Goal: Find specific page/section: Find specific page/section

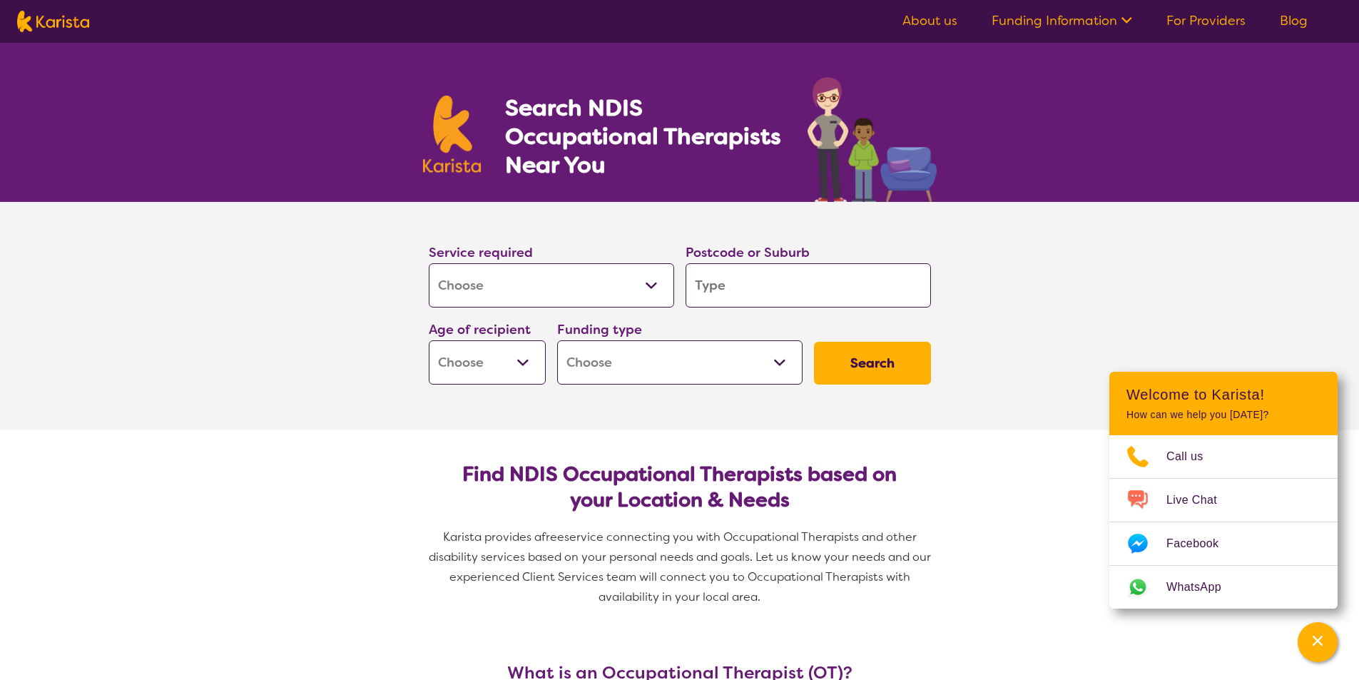
select select "[MEDICAL_DATA]"
click at [649, 291] on select "Allied Health Assistant Assessment ([MEDICAL_DATA] or [MEDICAL_DATA]) Behaviour…" at bounding box center [551, 285] width 245 height 44
click at [649, 290] on select "Allied Health Assistant Assessment ([MEDICAL_DATA] or [MEDICAL_DATA]) Behaviour…" at bounding box center [551, 285] width 245 height 44
click at [718, 283] on input "search" at bounding box center [808, 285] width 245 height 44
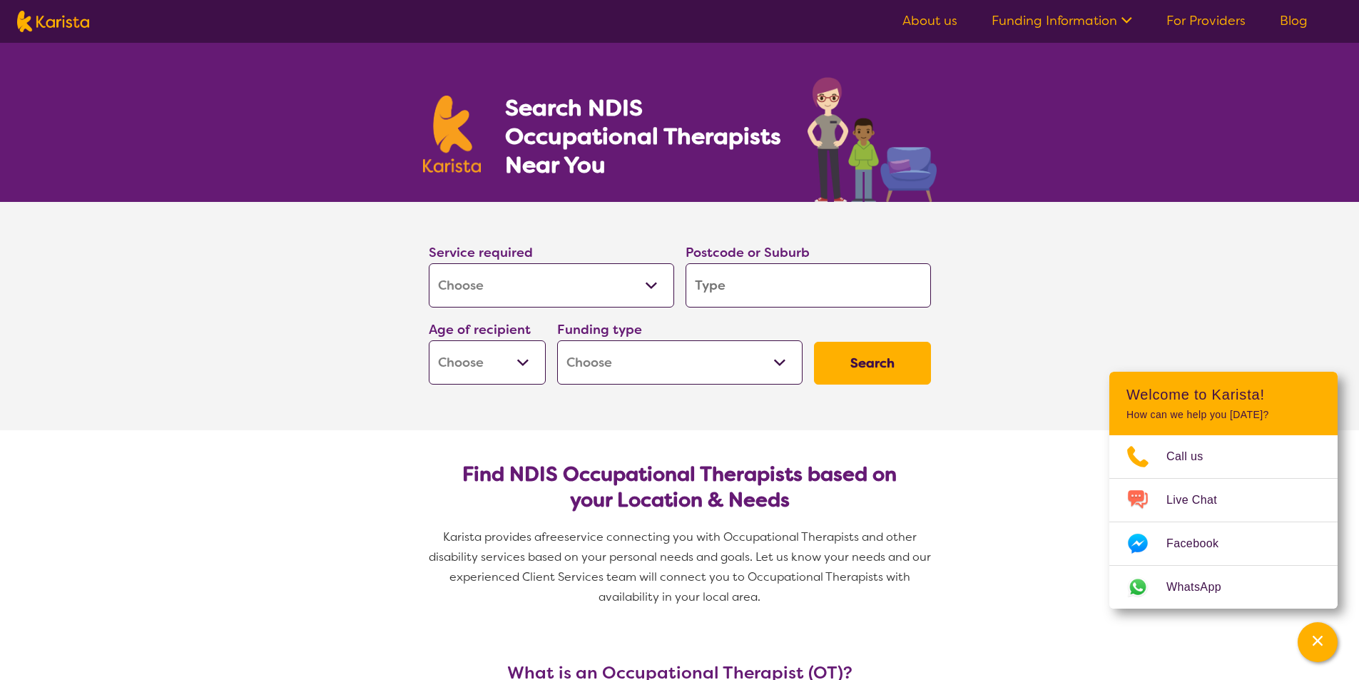
type input "6"
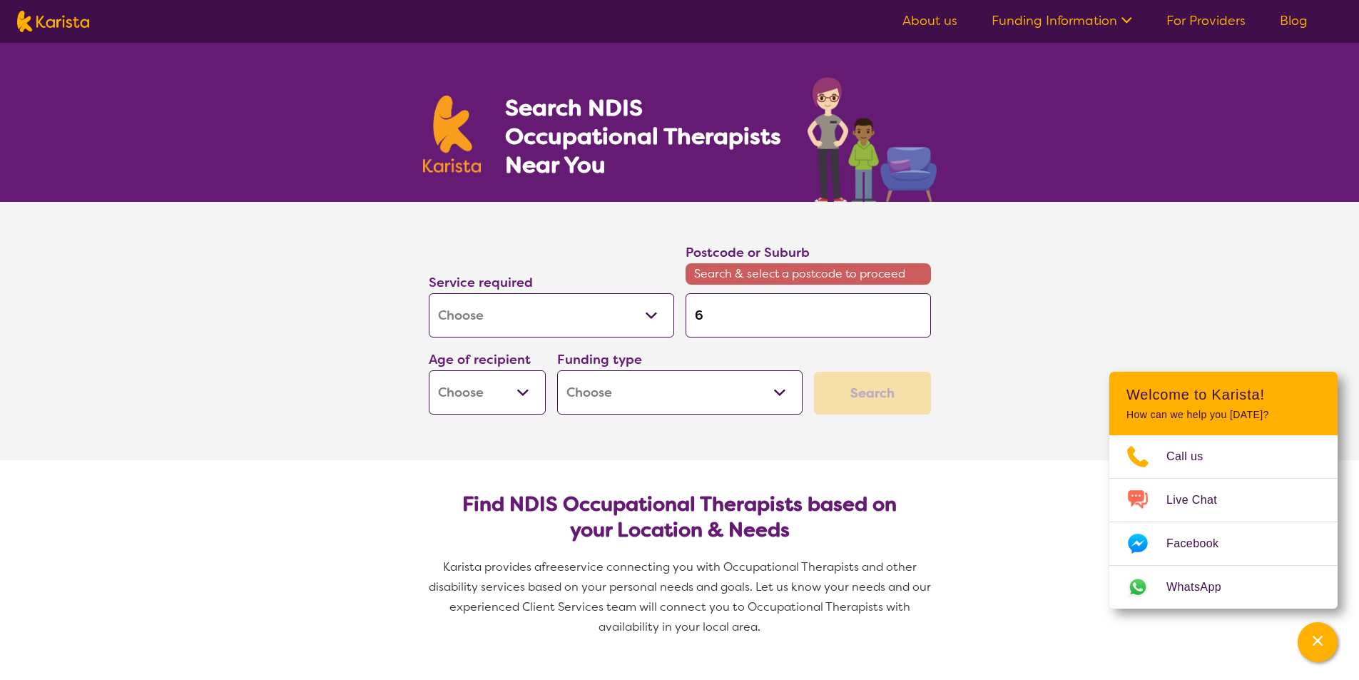
type input "60"
type input "603"
type input "6035"
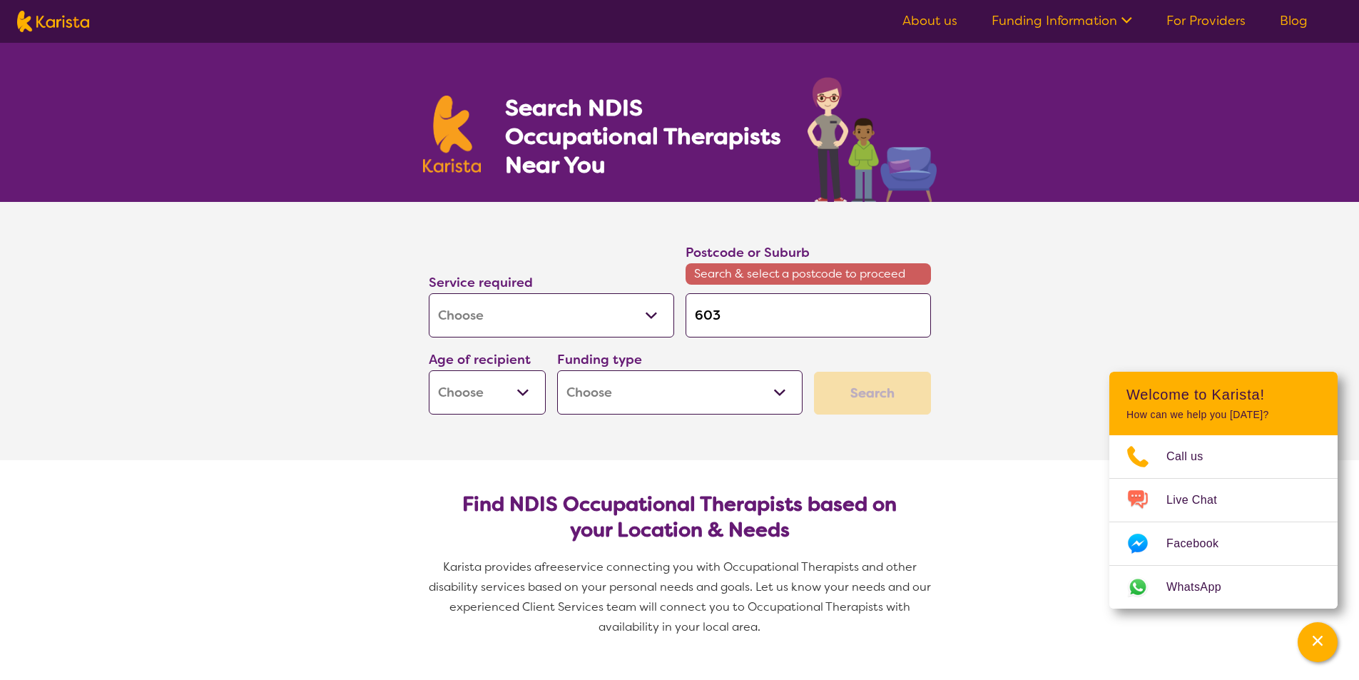
type input "6035"
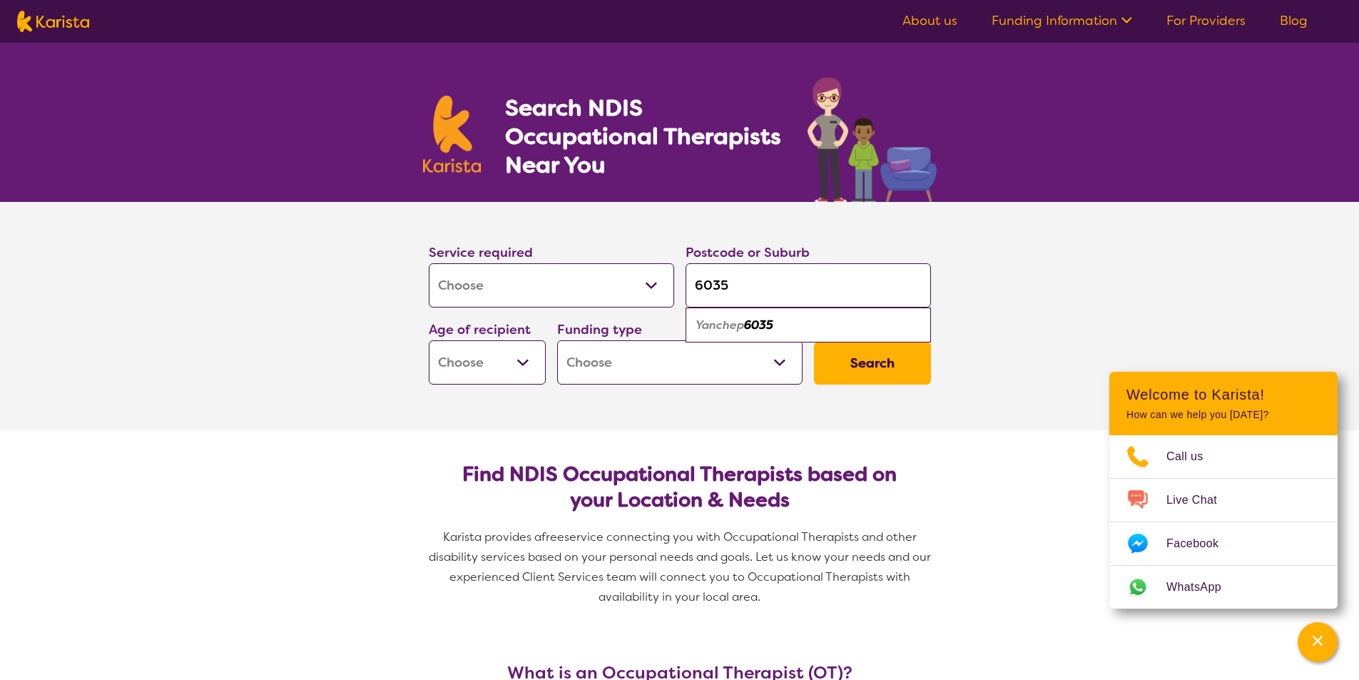
type input "6035"
click at [818, 330] on div "Yanchep 6035" at bounding box center [808, 325] width 231 height 27
click at [665, 362] on select "Home Care Package (HCP) National Disability Insurance Scheme (NDIS) I don't know" at bounding box center [679, 362] width 245 height 44
select select "NDIS"
click at [557, 340] on select "Home Care Package (HCP) National Disability Insurance Scheme (NDIS) I don't know" at bounding box center [679, 362] width 245 height 44
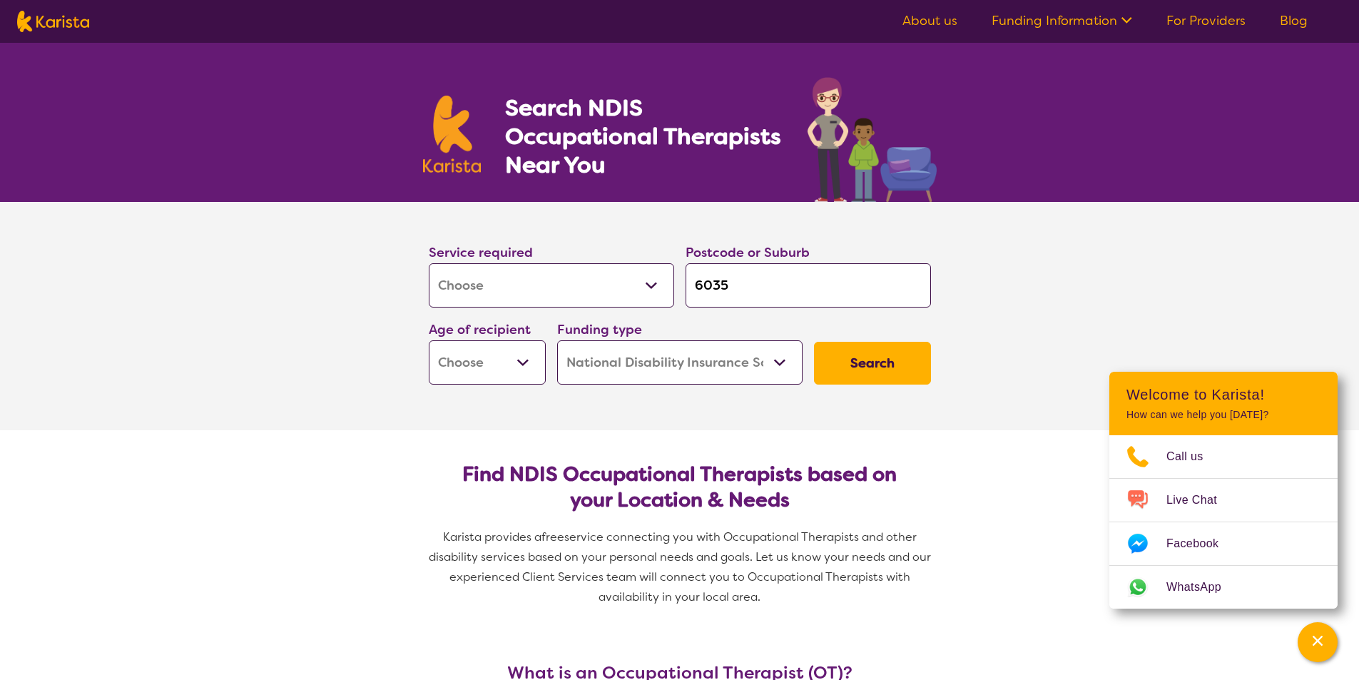
select select "NDIS"
click at [519, 368] on select "Early Childhood - 0 to 9 Child - 10 to 11 Adolescent - 12 to 17 Adult - 18 to 6…" at bounding box center [487, 362] width 117 height 44
select select "EC"
click at [429, 340] on select "Early Childhood - 0 to 9 Child - 10 to 11 Adolescent - 12 to 17 Adult - 18 to 6…" at bounding box center [487, 362] width 117 height 44
select select "EC"
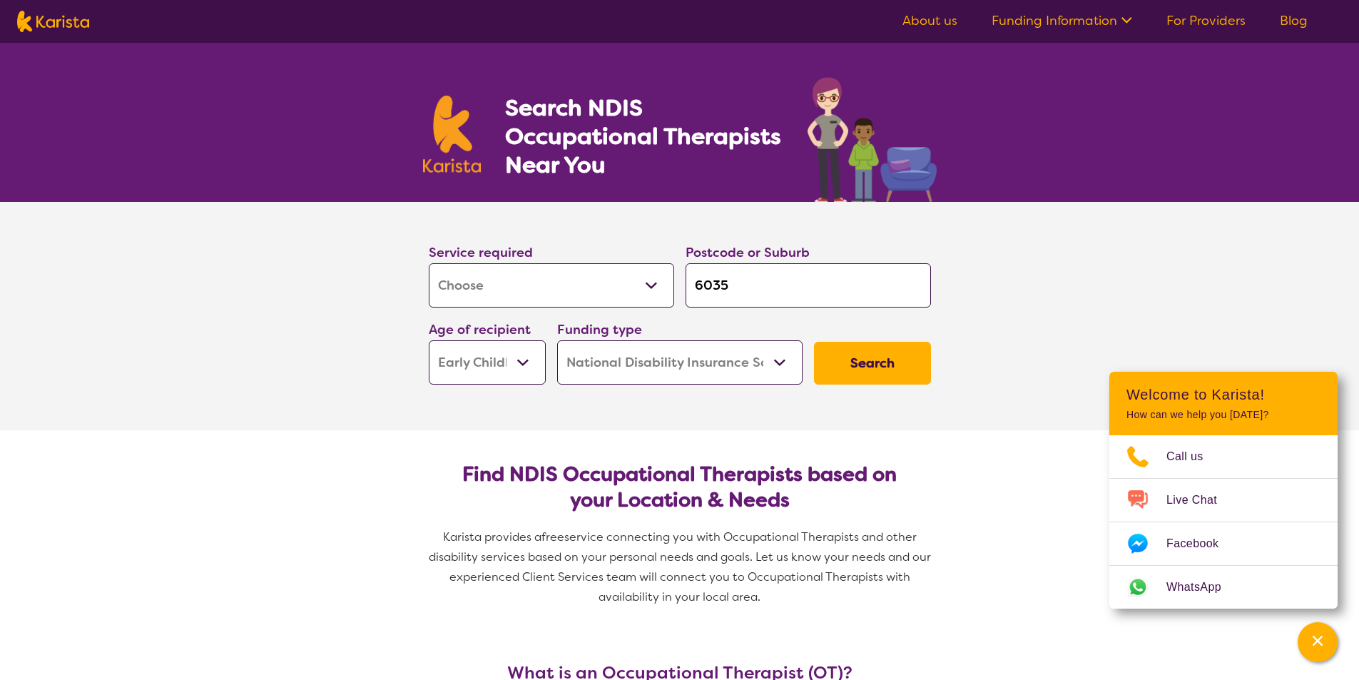
click at [864, 372] on button "Search" at bounding box center [872, 363] width 117 height 43
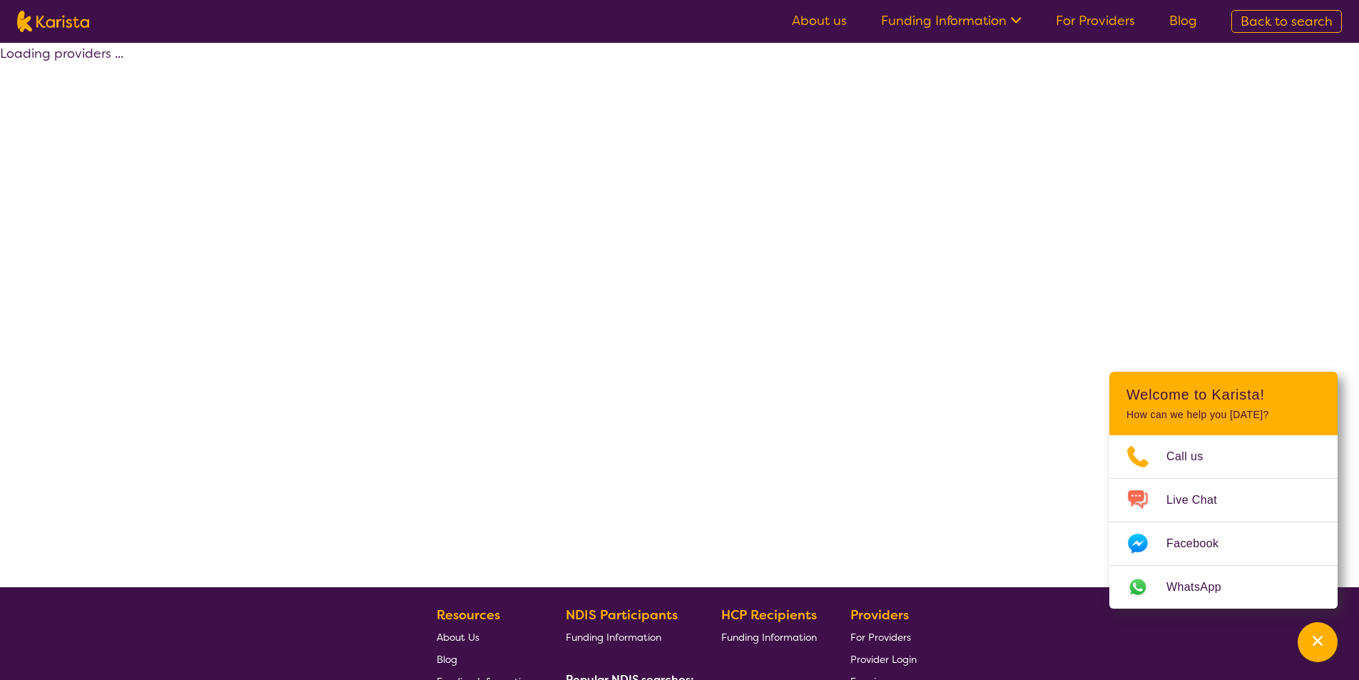
select select "by_score"
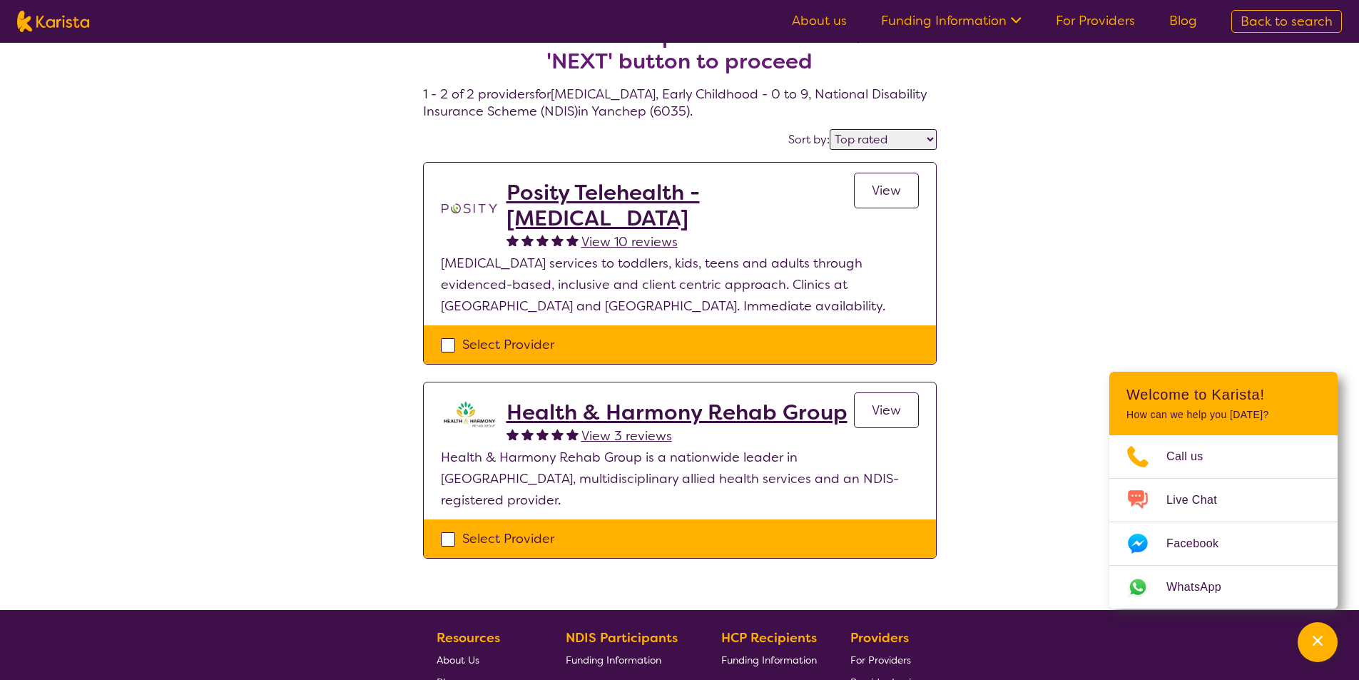
scroll to position [4, 0]
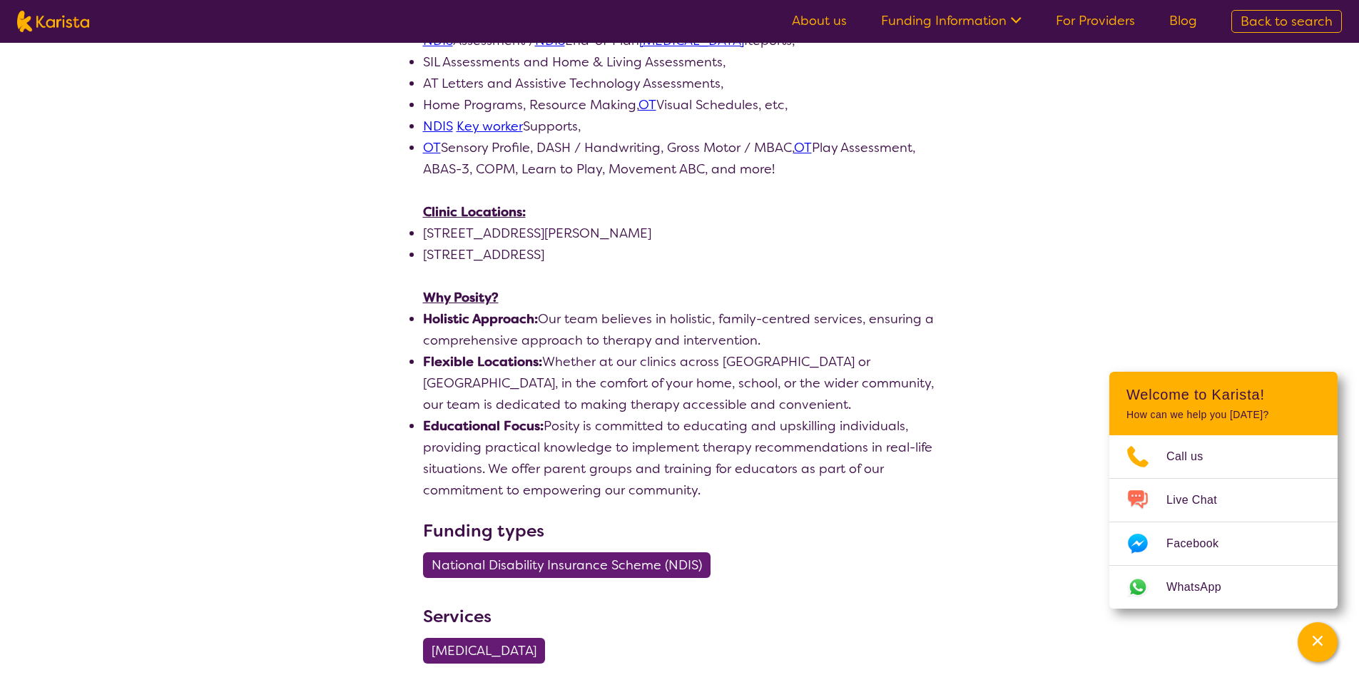
scroll to position [428, 0]
